Goal: Task Accomplishment & Management: Manage account settings

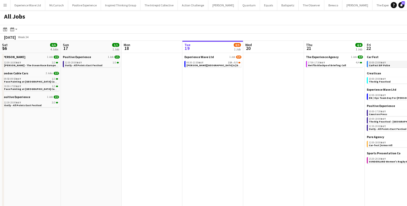
scroll to position [0, 162]
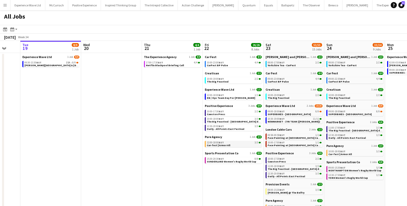
click at [212, 142] on span "12:00-18:00 BST" at bounding box center [215, 142] width 17 height 3
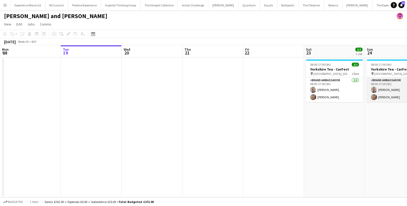
scroll to position [0, 175]
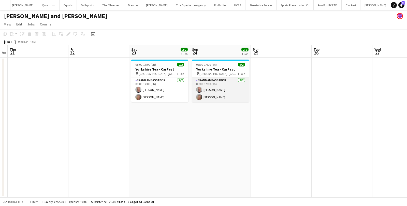
click at [210, 93] on app-card-role "Brand Ambassador 2/2 08:00-17:00 (9h) Rob Frater Lisa Sawyer" at bounding box center [220, 89] width 57 height 25
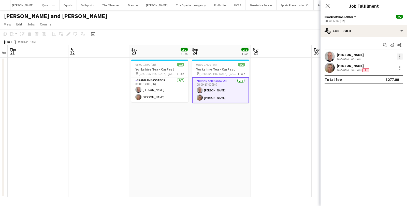
click at [397, 56] on div at bounding box center [400, 56] width 6 height 6
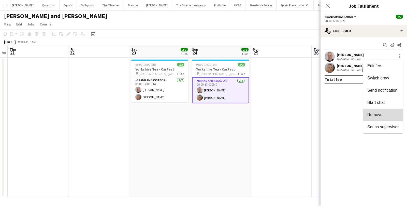
click at [373, 114] on span "Remove" at bounding box center [374, 114] width 15 height 4
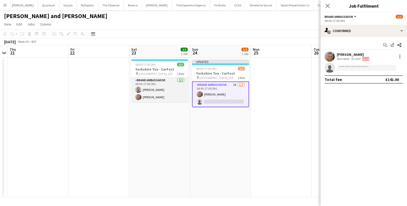
click at [163, 84] on app-card-role "Brand Ambassador 2/2 08:00-17:00 (9h) Rob Frater Lisa Sawyer" at bounding box center [159, 89] width 57 height 25
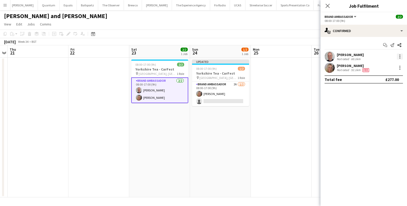
click at [399, 55] on div at bounding box center [400, 56] width 6 height 6
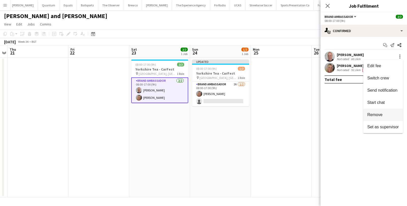
click at [383, 119] on button "Remove" at bounding box center [383, 115] width 40 height 12
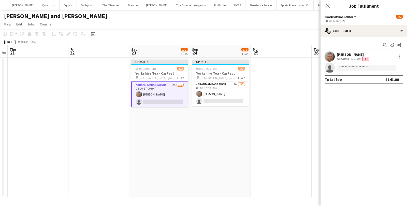
click at [282, 45] on div "August 2025 Week 34 • BST Publish 1 job Revert 1 job" at bounding box center [203, 41] width 407 height 7
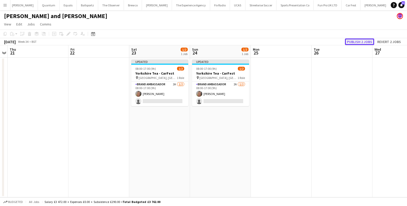
click at [352, 43] on button "Publish 2 jobs" at bounding box center [359, 41] width 29 height 7
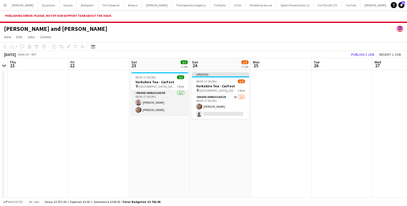
click at [165, 100] on app-card-role "Brand Ambassador 2/2 08:00-17:00 (9h) Rob Frater Lisa Sawyer" at bounding box center [159, 102] width 57 height 25
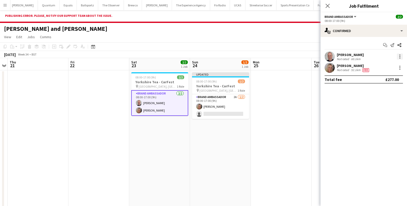
click at [400, 56] on div at bounding box center [400, 56] width 6 height 6
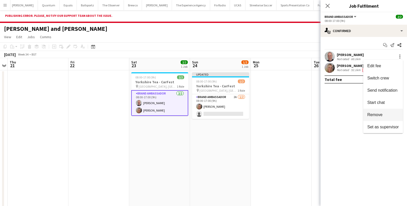
click at [371, 113] on span "Remove" at bounding box center [374, 114] width 15 height 4
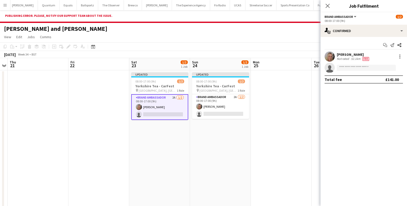
click at [271, 91] on app-date-cell at bounding box center [281, 140] width 61 height 140
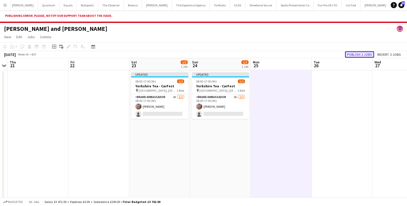
click at [354, 55] on button "Publish 2 jobs" at bounding box center [359, 54] width 29 height 7
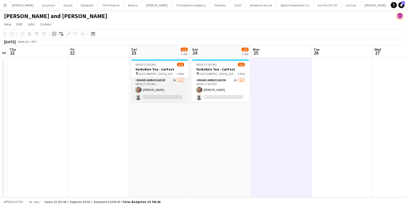
click at [174, 96] on app-card-role "Brand Ambassador 2A 1/2 08:00-17:00 (9h) Lisa Sawyer single-neutral-actions" at bounding box center [159, 89] width 57 height 25
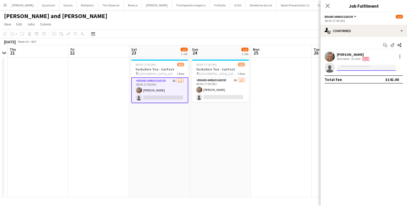
click at [344, 68] on input at bounding box center [366, 68] width 59 height 6
type input "****"
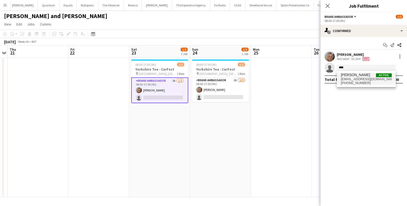
click at [362, 80] on span "jparokshee@gmail.com" at bounding box center [366, 79] width 51 height 4
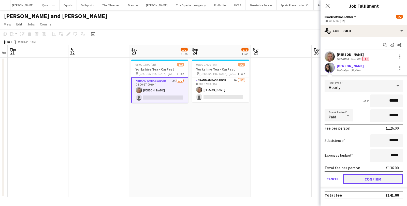
click at [364, 182] on button "Confirm" at bounding box center [372, 179] width 60 height 10
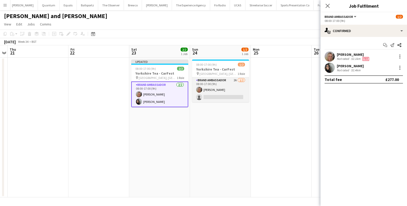
click at [221, 93] on app-card-role "Brand Ambassador 2A 1/2 08:00-17:00 (9h) Lisa Sawyer single-neutral-actions" at bounding box center [220, 89] width 57 height 25
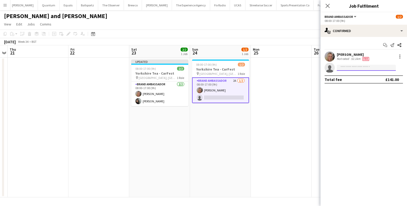
click at [349, 65] on input at bounding box center [366, 68] width 59 height 6
type input "****"
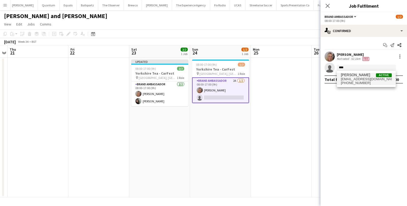
click at [352, 80] on span "jparokshee@gmail.com" at bounding box center [366, 79] width 51 height 4
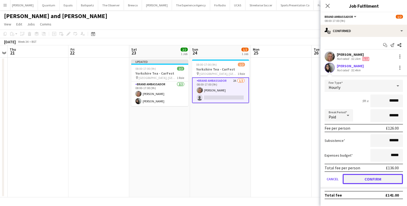
click at [357, 178] on button "Confirm" at bounding box center [372, 179] width 60 height 10
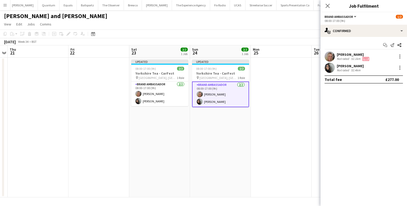
click at [276, 90] on app-date-cell at bounding box center [281, 127] width 61 height 140
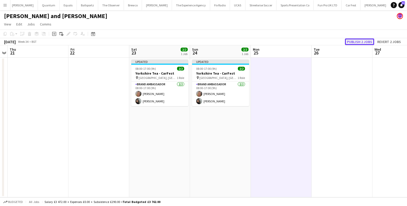
click at [355, 44] on button "Publish 2 jobs" at bounding box center [359, 41] width 29 height 7
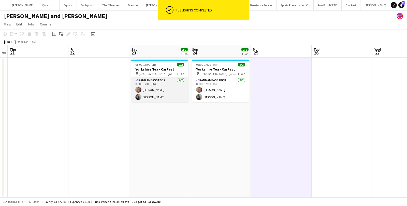
click at [150, 97] on app-card-role "Brand Ambassador 2/2 08:00-17:00 (9h) Lisa Sawyer Parokshee Jainwal" at bounding box center [159, 89] width 57 height 25
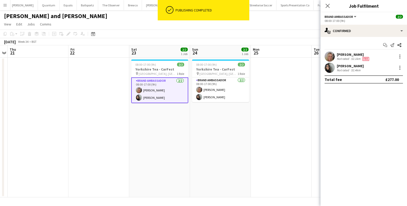
click at [364, 67] on div "Parokshee Jainwal" at bounding box center [350, 66] width 27 height 5
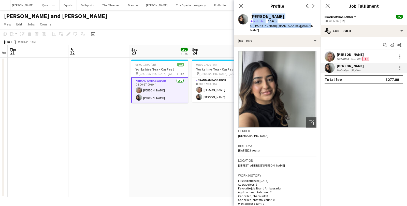
drag, startPoint x: 250, startPoint y: 17, endPoint x: 306, endPoint y: 26, distance: 56.9
click at [306, 26] on div "Parokshee Jainwal star Not rated 52.4km t. +447366440162 | jparokshee@gmail.com" at bounding box center [277, 23] width 86 height 23
copy div "Parokshee Jainwal star Not rated 52.4km t. +447366440162 | jparokshee@gmail.com"
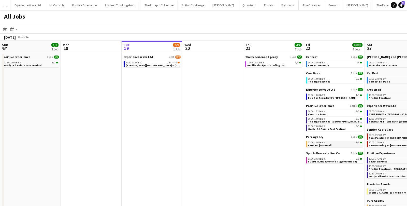
scroll to position [0, 188]
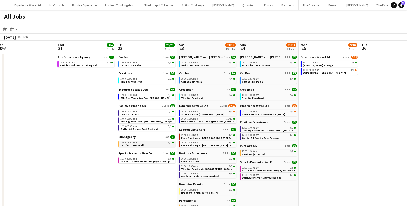
click at [129, 145] on span "Car-fest | Armor All" at bounding box center [131, 144] width 23 height 3
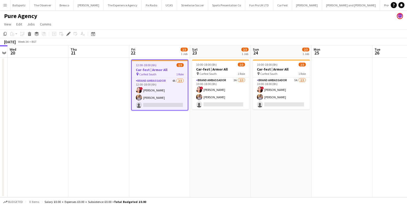
scroll to position [0, 274]
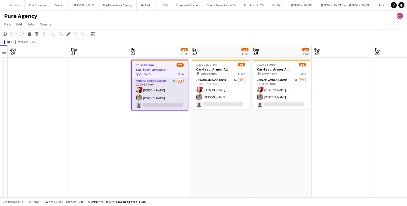
click at [160, 106] on app-card-role "Brand Ambassador 4A [DATE] 12:00-18:00 (6h) ! [PERSON_NAME] [PERSON_NAME] singl…" at bounding box center [160, 94] width 56 height 32
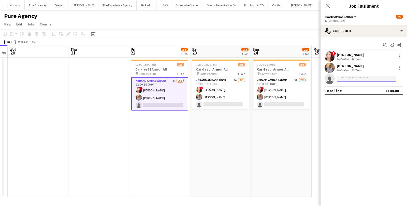
click at [342, 80] on input at bounding box center [366, 79] width 59 height 6
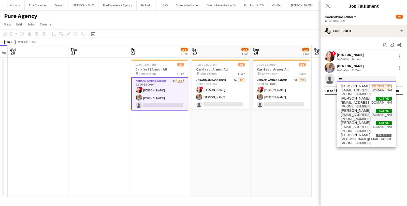
type input "***"
click at [353, 109] on span "[PERSON_NAME]" at bounding box center [355, 110] width 29 height 4
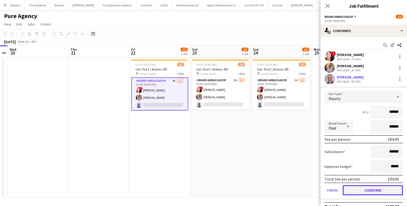
click at [365, 190] on button "Confirm" at bounding box center [372, 190] width 60 height 10
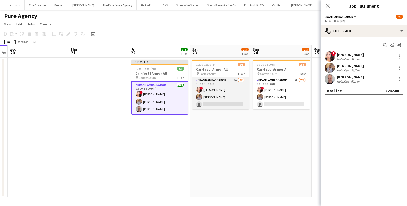
click at [233, 103] on app-card-role "Brand Ambassador 3A [DATE] 10:00-18:00 (8h) ! [PERSON_NAME] [PERSON_NAME] singl…" at bounding box center [220, 93] width 57 height 32
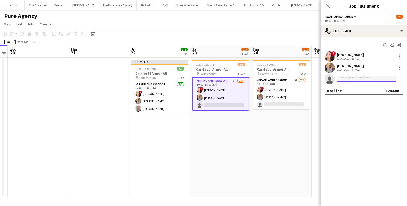
click at [372, 80] on input at bounding box center [366, 79] width 59 height 6
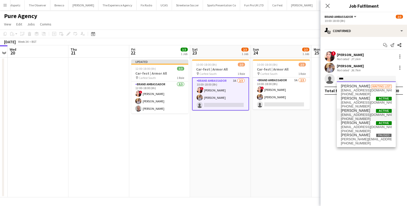
type input "***"
click at [363, 111] on span "[PERSON_NAME] Active" at bounding box center [366, 110] width 51 height 4
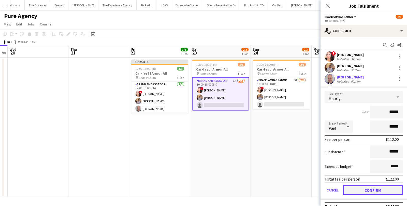
click at [373, 189] on button "Confirm" at bounding box center [372, 190] width 60 height 10
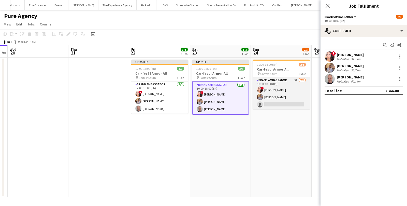
click at [283, 99] on app-card-role "Brand Ambassador 5A [DATE] 10:00-18:00 (8h) ! [PERSON_NAME] [PERSON_NAME] singl…" at bounding box center [281, 93] width 57 height 32
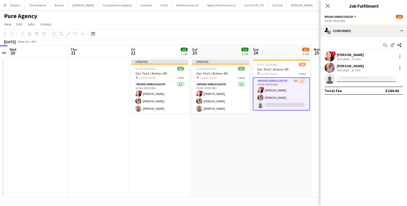
click at [350, 78] on input at bounding box center [366, 79] width 59 height 6
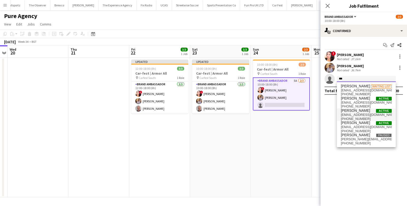
type input "***"
click at [355, 114] on span "[EMAIL_ADDRESS][DOMAIN_NAME]" at bounding box center [366, 115] width 51 height 4
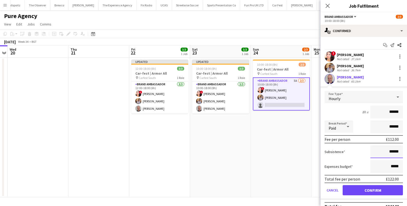
click at [393, 151] on input "******" at bounding box center [386, 151] width 33 height 13
type input "**"
type input "******"
click at [386, 191] on button "Confirm" at bounding box center [372, 190] width 60 height 10
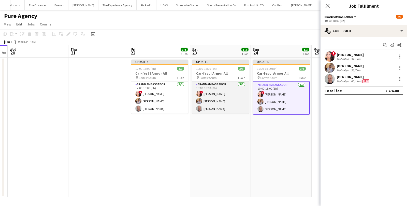
click at [234, 106] on app-card-role "Brand Ambassador [DATE] 10:00-18:00 (8h) ! [PERSON_NAME] [PERSON_NAME] [PERSON_…" at bounding box center [220, 97] width 57 height 32
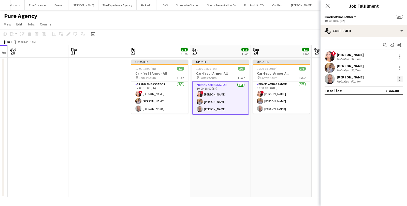
click at [400, 79] on div at bounding box center [399, 78] width 1 height 1
click at [389, 89] on span "Edit fee" at bounding box center [383, 88] width 32 height 5
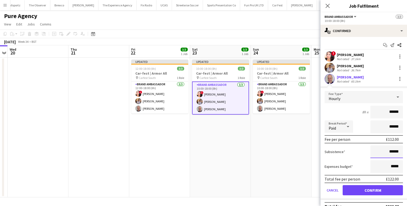
drag, startPoint x: 399, startPoint y: 152, endPoint x: 375, endPoint y: 152, distance: 23.6
click at [375, 152] on input "******" at bounding box center [386, 151] width 33 height 13
type input "******"
click at [365, 185] on button "Confirm" at bounding box center [372, 190] width 60 height 10
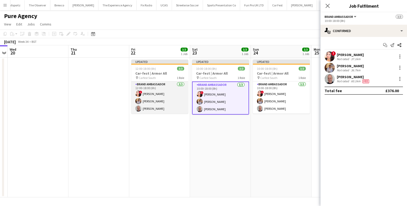
click at [180, 96] on app-card-role "Brand Ambassador [DATE] 12:00-18:00 (6h) ! [PERSON_NAME] [PERSON_NAME] [PERSON_…" at bounding box center [159, 97] width 57 height 32
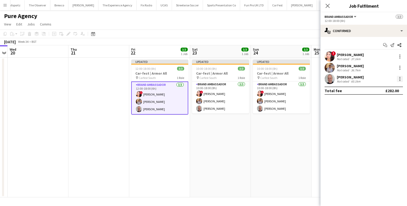
click at [401, 80] on div at bounding box center [400, 79] width 6 height 6
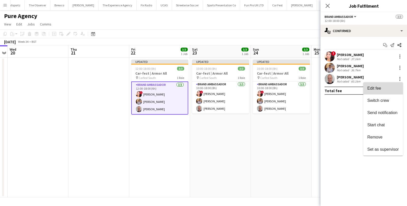
click at [383, 88] on span "Edit fee" at bounding box center [383, 88] width 32 height 5
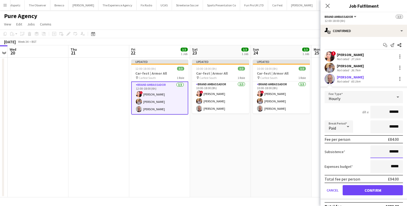
drag, startPoint x: 398, startPoint y: 150, endPoint x: 376, endPoint y: 149, distance: 22.2
click at [376, 149] on input "******" at bounding box center [386, 151] width 33 height 13
type input "******"
click at [364, 186] on button "Confirm" at bounding box center [372, 190] width 60 height 10
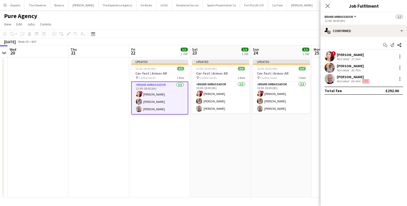
click at [233, 162] on app-date-cell "Updated 10:00-18:00 (8h) 3/3 Car-fest | Armor All pin Carfest South 1 Role Bran…" at bounding box center [220, 127] width 61 height 140
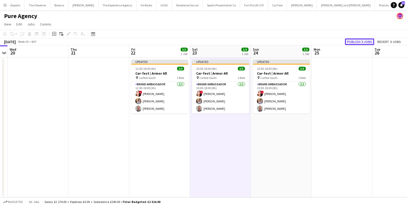
click at [364, 41] on button "Publish 3 jobs" at bounding box center [359, 41] width 29 height 7
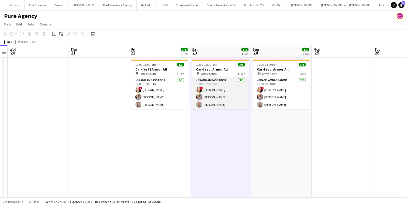
click at [207, 102] on app-card-role "Brand Ambassador [DATE] 10:00-18:00 (8h) ! [PERSON_NAME] [PERSON_NAME] [PERSON_…" at bounding box center [220, 93] width 57 height 32
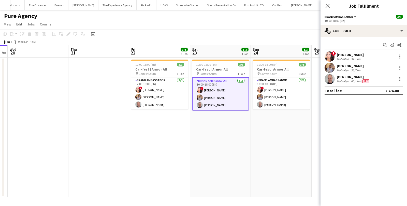
click at [341, 80] on div "Not rated" at bounding box center [343, 81] width 13 height 4
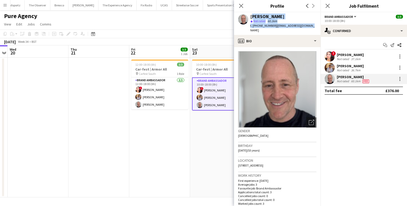
drag, startPoint x: 250, startPoint y: 16, endPoint x: 310, endPoint y: 26, distance: 60.7
click at [310, 26] on app-profile-header "[PERSON_NAME] star Not rated 60.1km t. [PHONE_NUMBER] | [EMAIL_ADDRESS][DOMAIN_…" at bounding box center [277, 23] width 86 height 23
copy div "[PERSON_NAME] star Not rated 60.1km t. [PHONE_NUMBER] | [EMAIL_ADDRESS][DOMAIN_…"
